Goal: Use online tool/utility

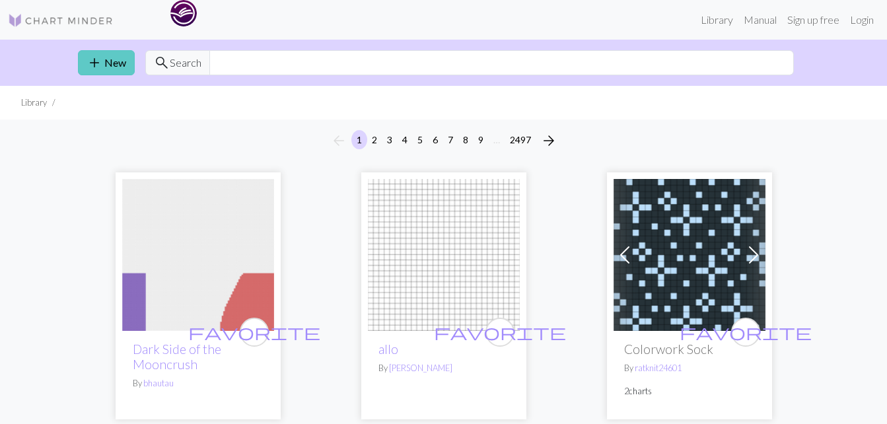
click at [112, 65] on link "add New" at bounding box center [106, 62] width 57 height 25
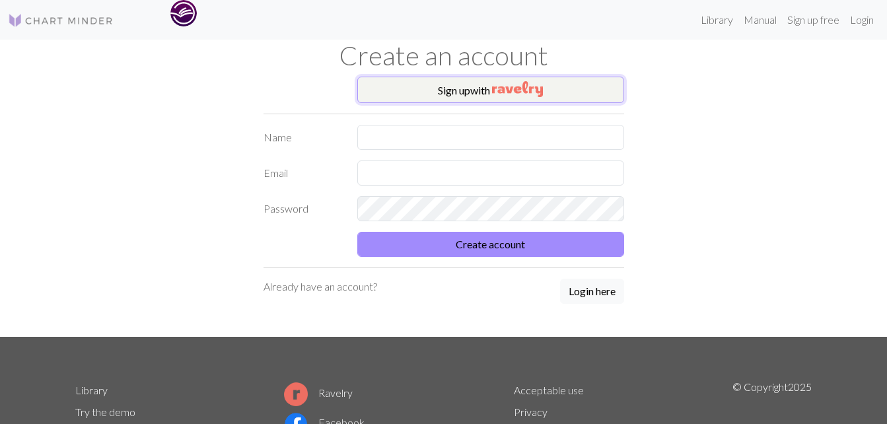
click at [481, 90] on button "Sign up with" at bounding box center [490, 90] width 267 height 26
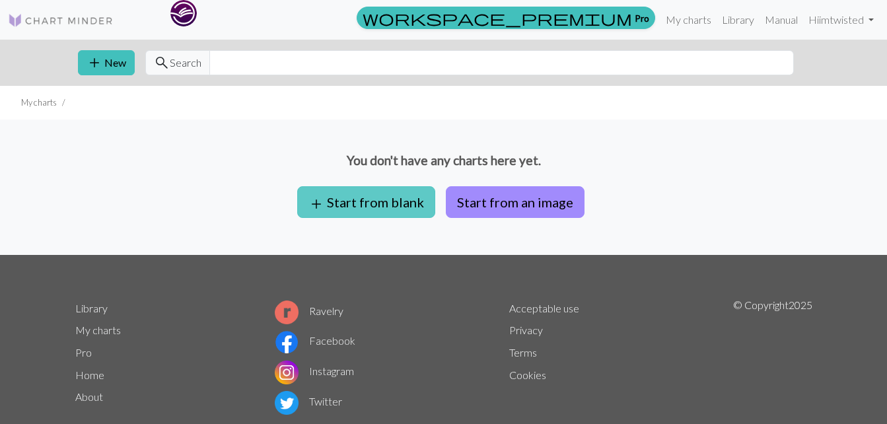
click at [374, 209] on button "add Start from blank" at bounding box center [366, 202] width 138 height 32
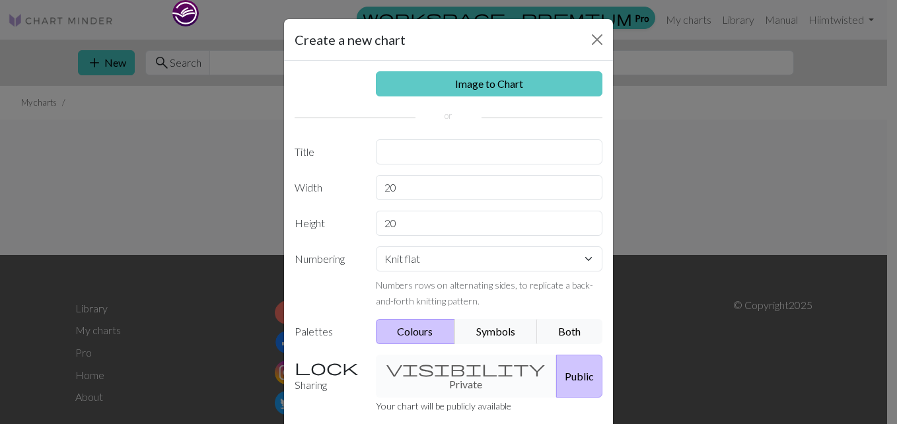
click at [477, 82] on link "Image to Chart" at bounding box center [489, 83] width 227 height 25
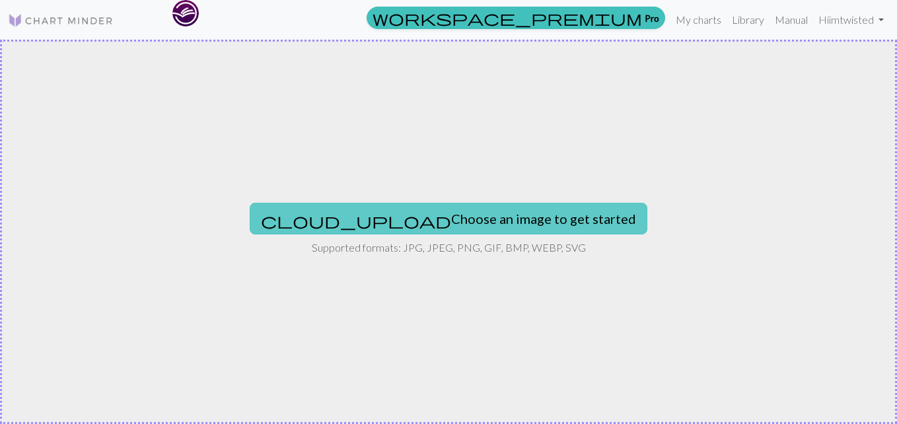
click at [435, 218] on button "cloud_upload Choose an image to get started" at bounding box center [449, 219] width 398 height 32
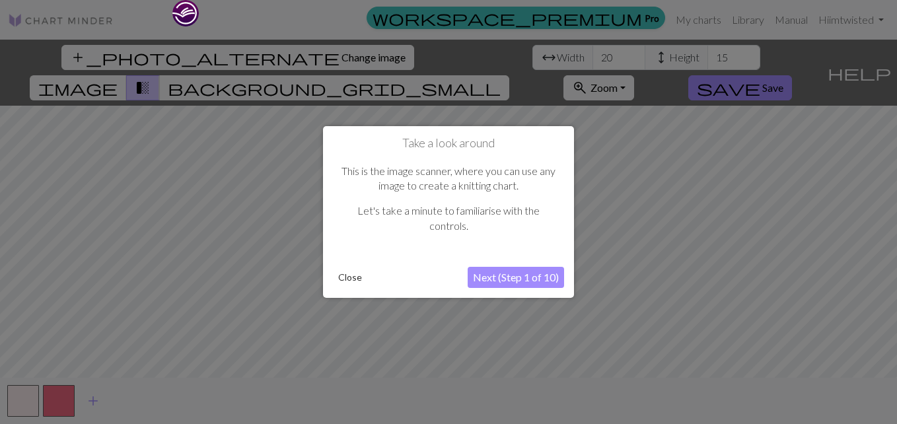
click at [493, 274] on button "Next (Step 1 of 10)" at bounding box center [516, 277] width 96 height 21
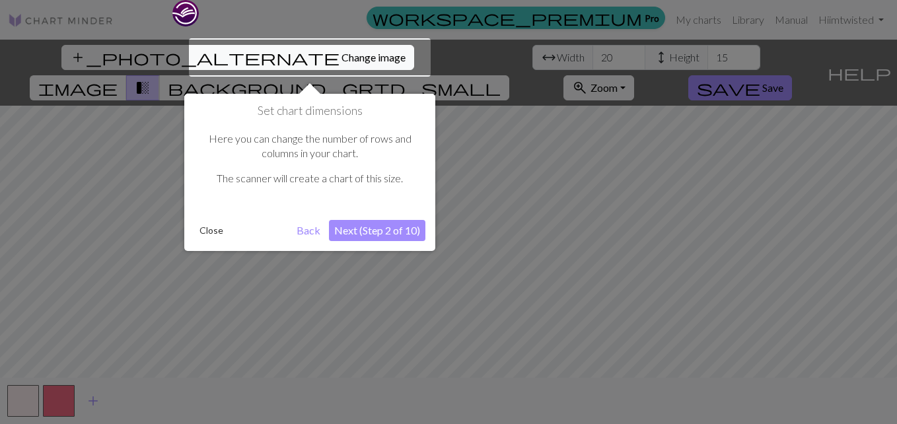
click at [289, 57] on div at bounding box center [310, 57] width 242 height 38
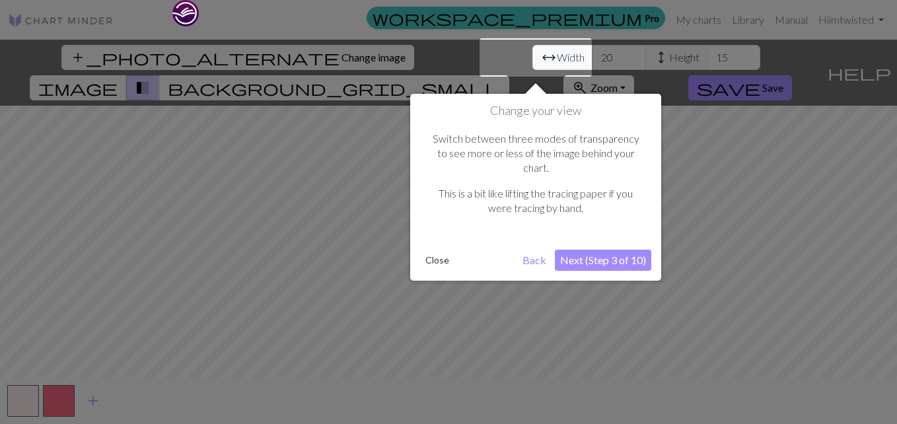
click at [586, 250] on button "Next (Step 3 of 10)" at bounding box center [603, 260] width 96 height 21
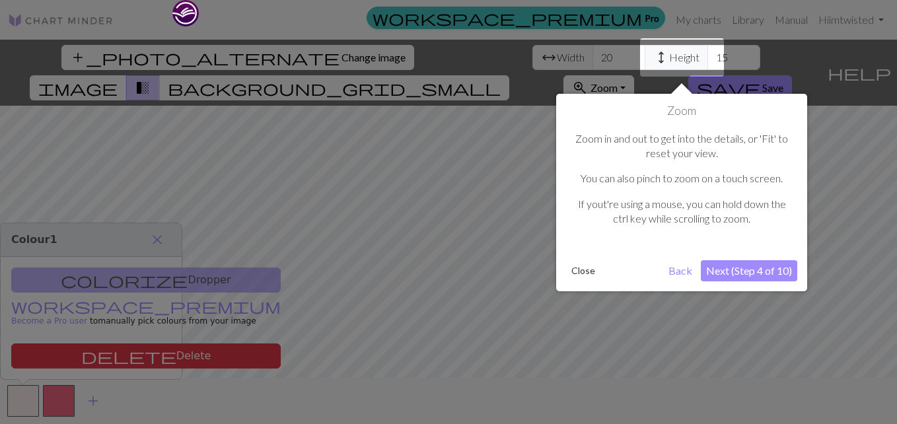
click at [740, 272] on button "Next (Step 4 of 10)" at bounding box center [749, 270] width 96 height 21
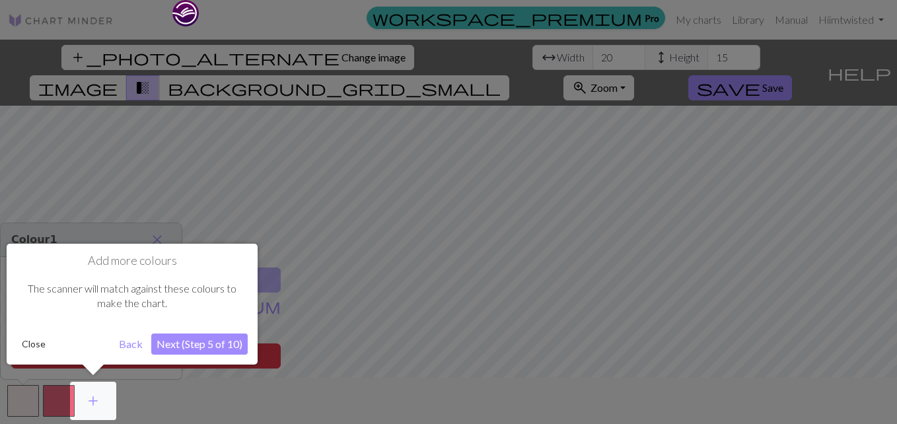
click at [222, 341] on button "Next (Step 5 of 10)" at bounding box center [199, 343] width 96 height 21
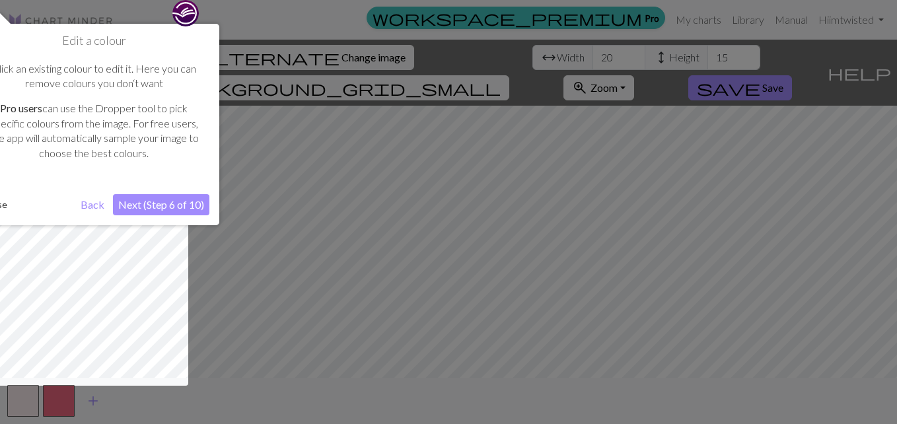
click at [191, 209] on button "Next (Step 6 of 10)" at bounding box center [161, 204] width 96 height 21
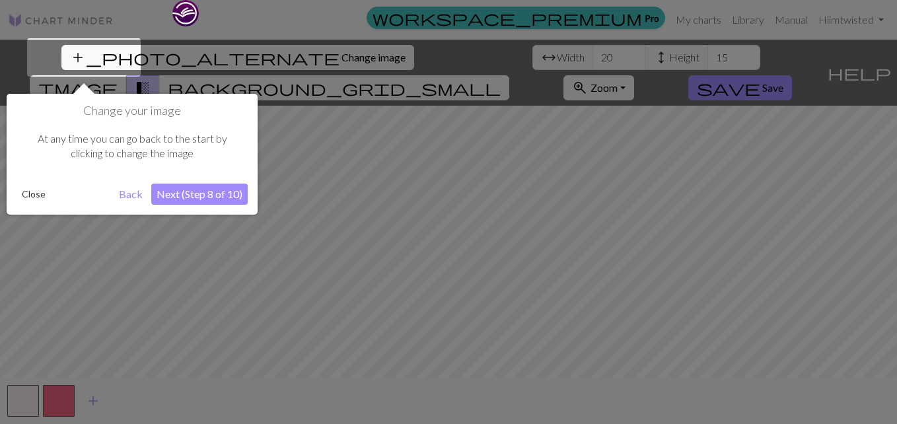
click at [198, 192] on button "Next (Step 8 of 10)" at bounding box center [199, 194] width 96 height 21
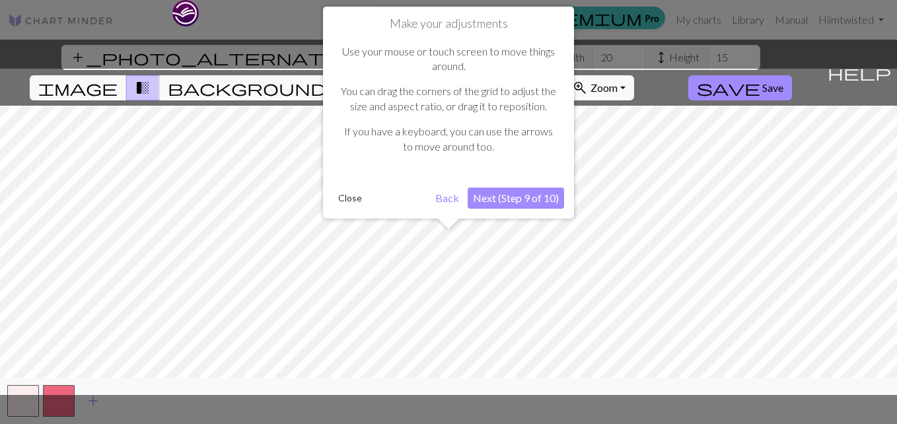
click at [503, 195] on button "Next (Step 9 of 10)" at bounding box center [516, 198] width 96 height 21
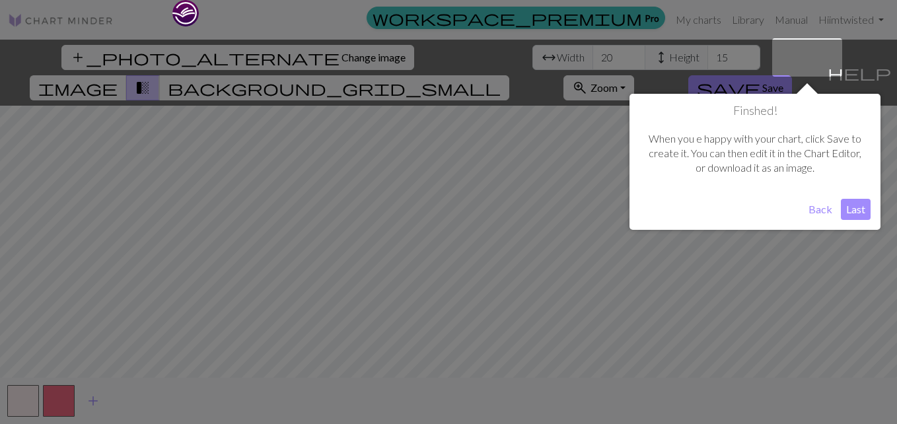
click at [854, 205] on button "Last" at bounding box center [856, 209] width 30 height 21
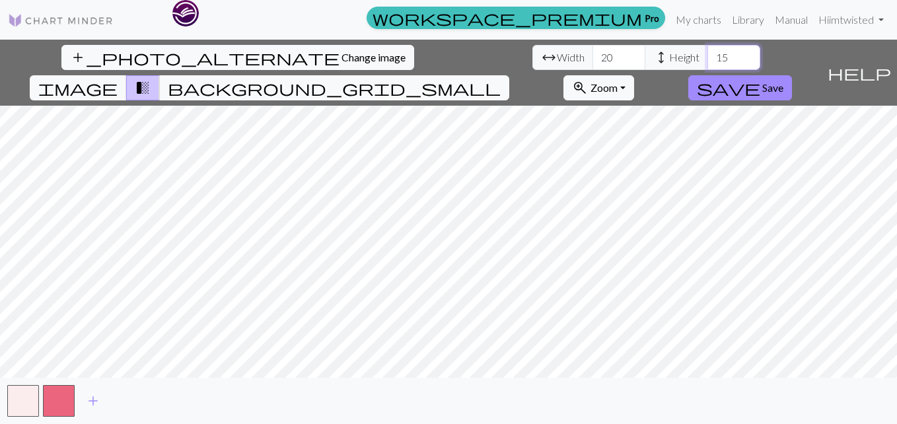
click at [707, 60] on input "15" at bounding box center [733, 57] width 53 height 25
type input "1"
type input "390"
click at [592, 54] on input "20" at bounding box center [618, 57] width 53 height 25
type input "2"
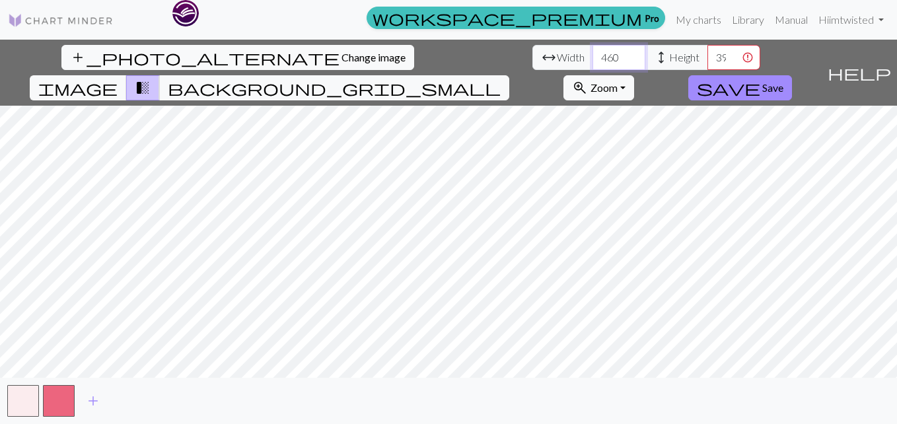
type input "460"
click at [707, 57] on input "390" at bounding box center [733, 57] width 53 height 25
click at [707, 60] on input "389" at bounding box center [733, 57] width 53 height 25
type input "388"
click at [707, 60] on input "388" at bounding box center [733, 57] width 53 height 25
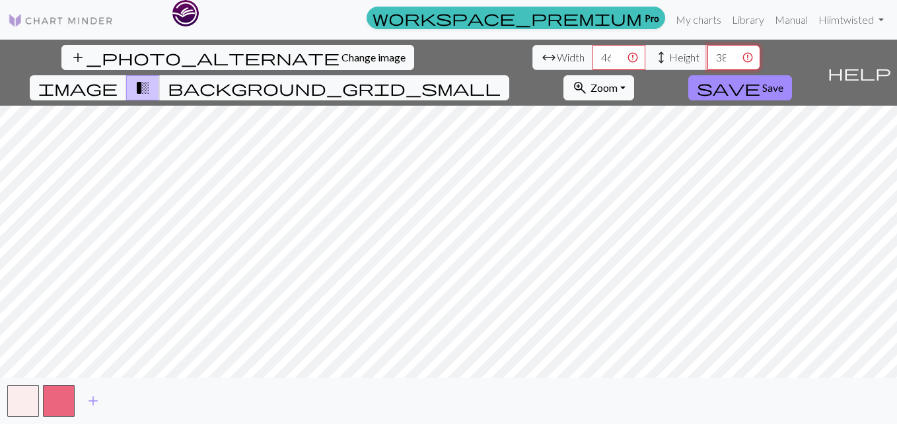
click at [707, 57] on input "388" at bounding box center [733, 57] width 53 height 25
